Goal: Transaction & Acquisition: Register for event/course

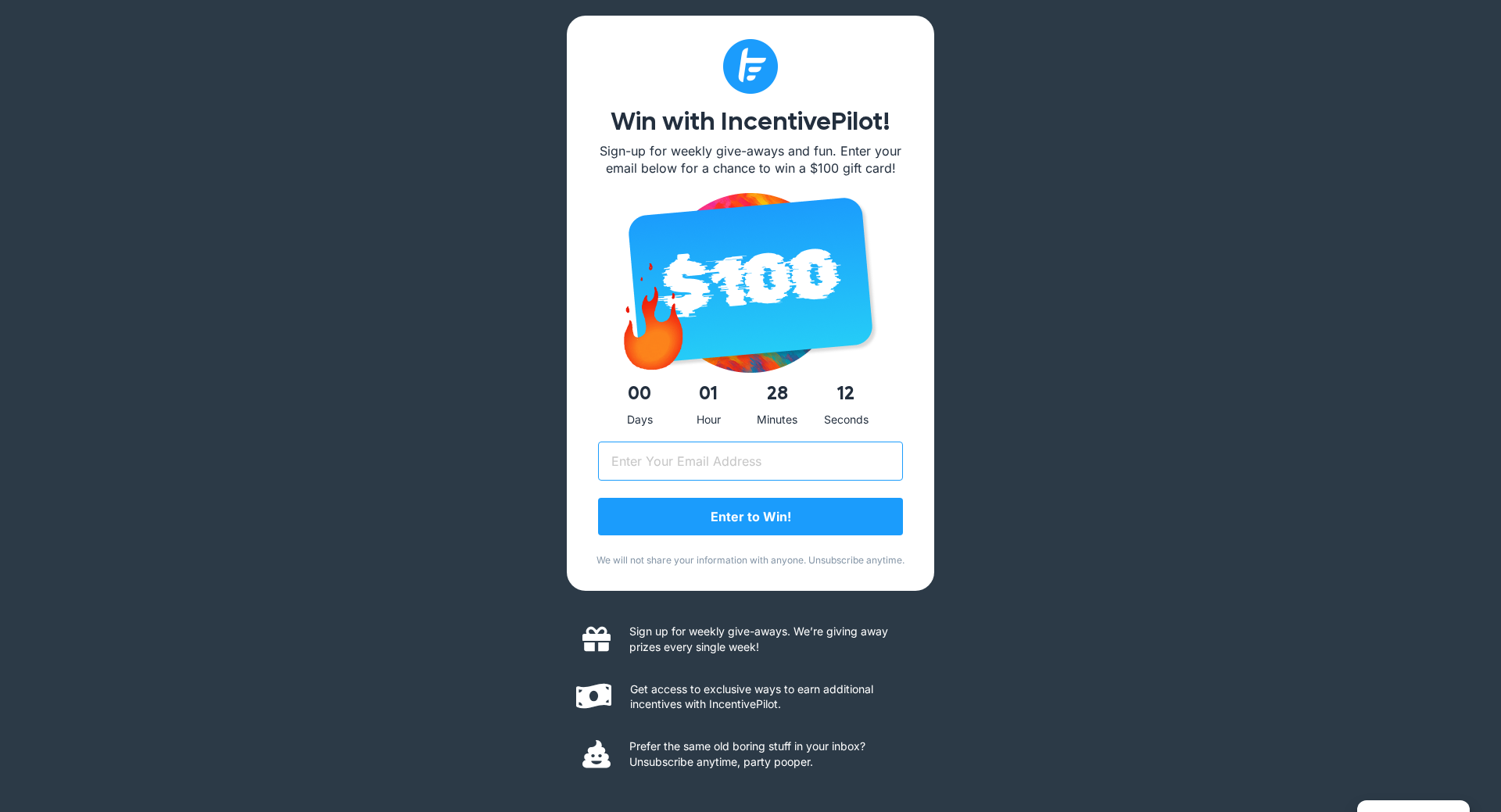
click at [630, 460] on input "Email (Required)" at bounding box center [750, 460] width 305 height 39
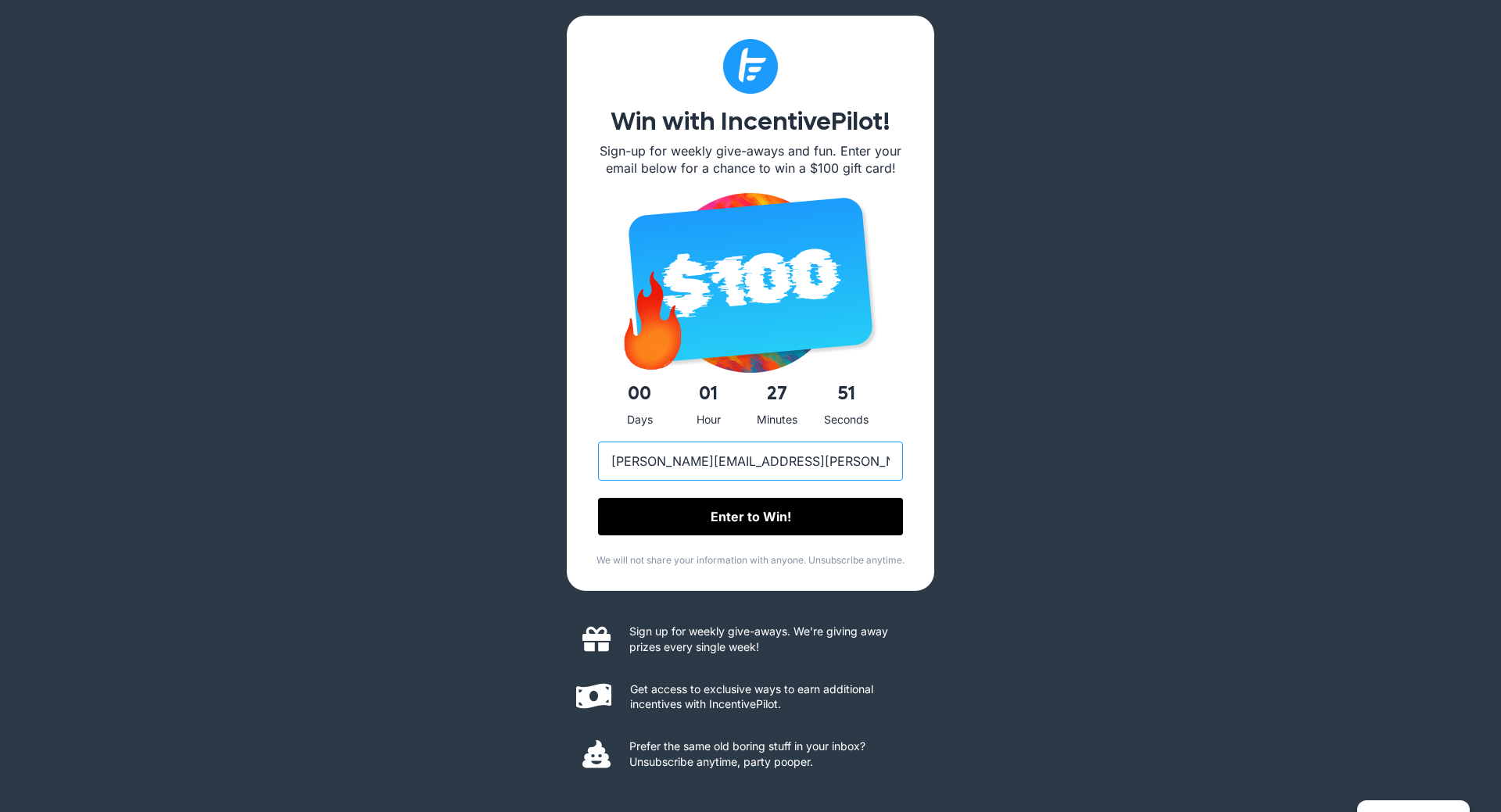
type input "jonathan.anderson@unifyr.com"
click at [759, 523] on input "Enter to Win!" at bounding box center [750, 517] width 305 height 38
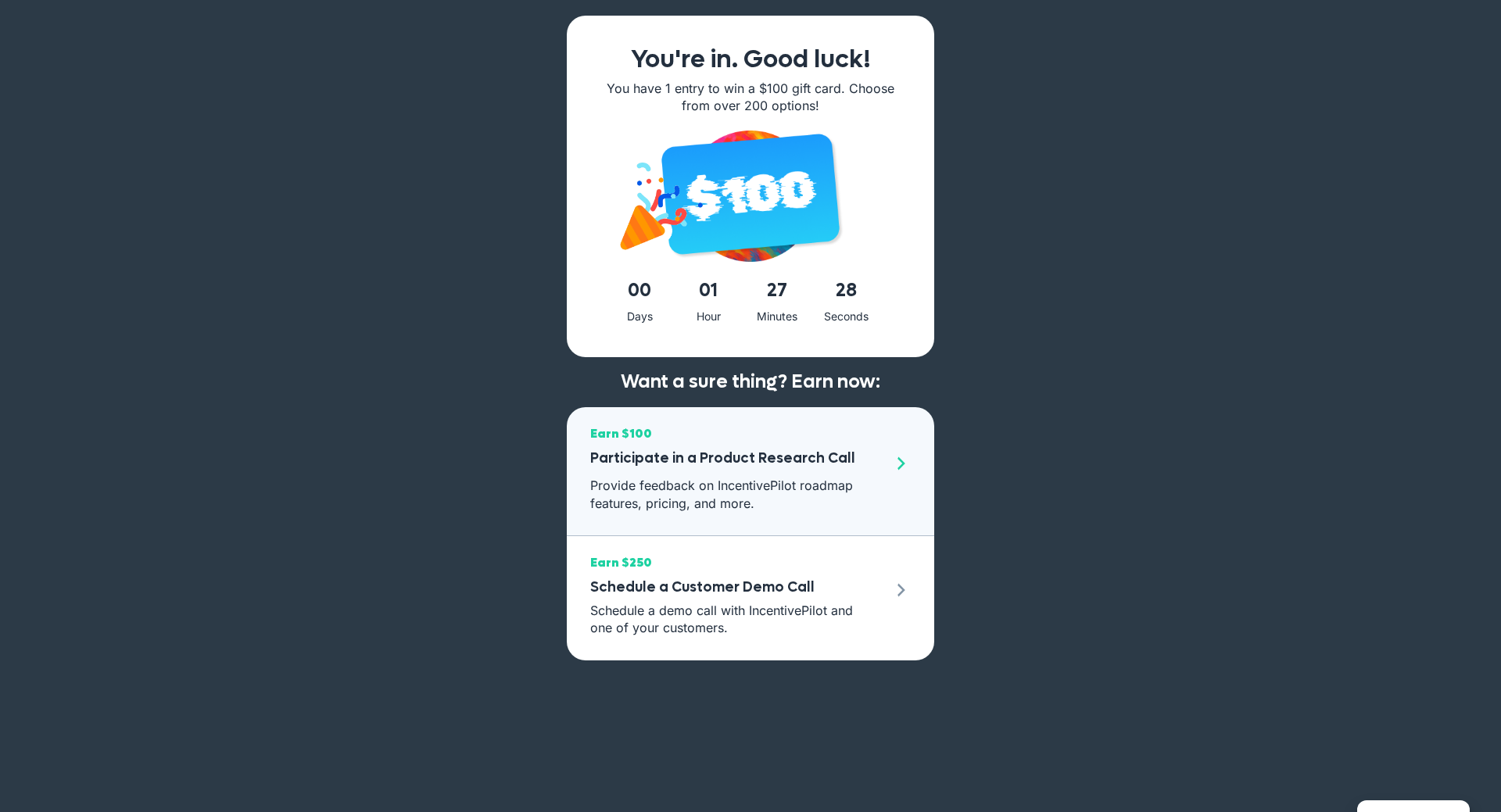
click at [900, 464] on span at bounding box center [900, 463] width 18 height 18
